Goal: Communication & Community: Connect with others

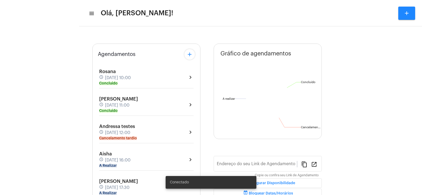
type input "[URL][DOMAIN_NAME]"
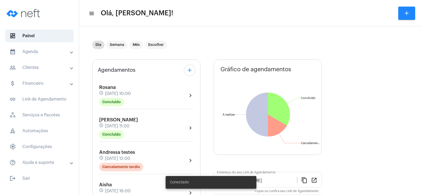
scroll to position [79, 0]
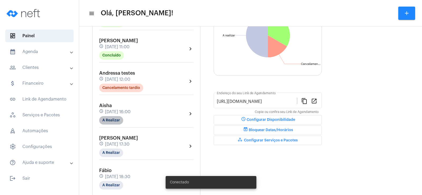
click at [109, 120] on mat-chip "A Realizar" at bounding box center [111, 120] width 24 height 8
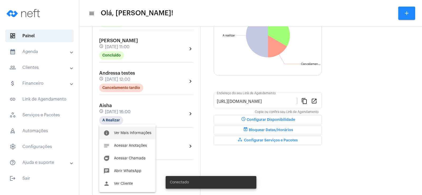
click at [134, 132] on span "Ver Mais Informações" at bounding box center [132, 133] width 37 height 4
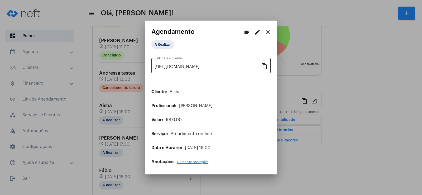
click at [264, 66] on mat-icon "content_copy" at bounding box center [264, 66] width 6 height 6
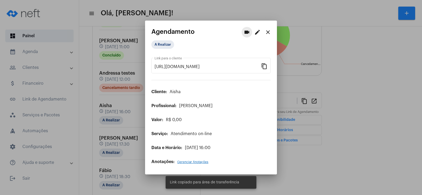
click at [248, 34] on mat-icon "videocam" at bounding box center [247, 32] width 6 height 6
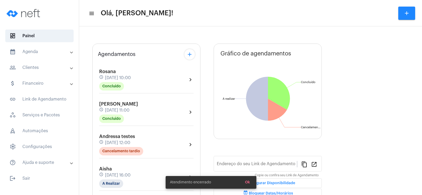
type input "[URL][DOMAIN_NAME]"
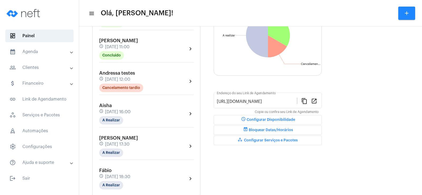
scroll to position [132, 0]
